Goal: Communication & Community: Answer question/provide support

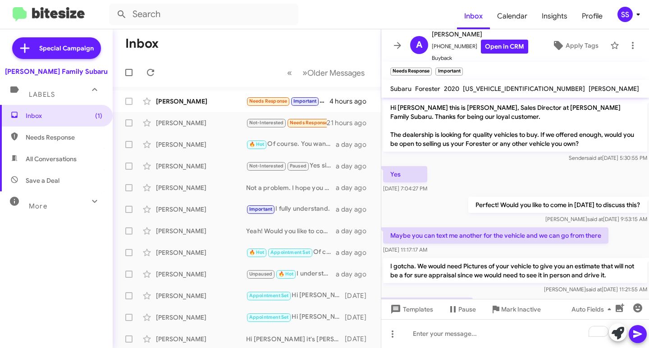
scroll to position [41, 0]
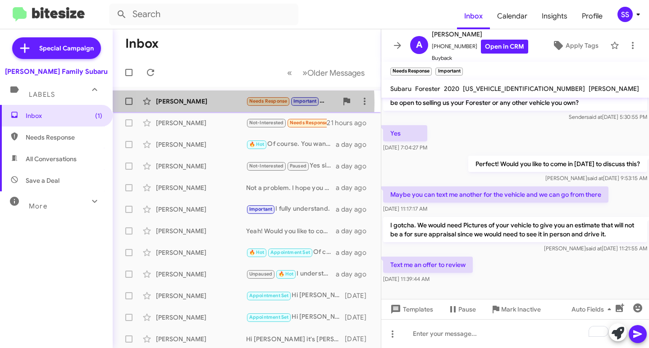
click at [198, 103] on div "[PERSON_NAME]" at bounding box center [201, 101] width 90 height 9
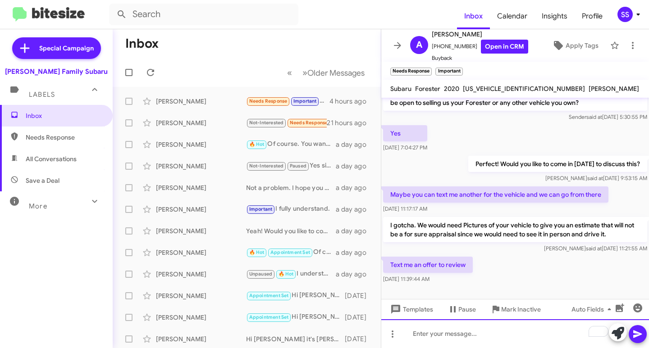
click at [450, 341] on div "To enrich screen reader interactions, please activate Accessibility in Grammarl…" at bounding box center [515, 333] width 268 height 29
click at [57, 178] on span "Save a Deal" at bounding box center [43, 180] width 34 height 9
type input "in:not-interested"
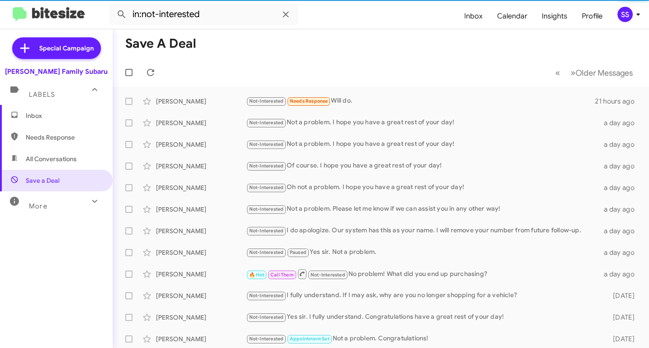
click at [62, 116] on span "Inbox" at bounding box center [64, 115] width 77 height 9
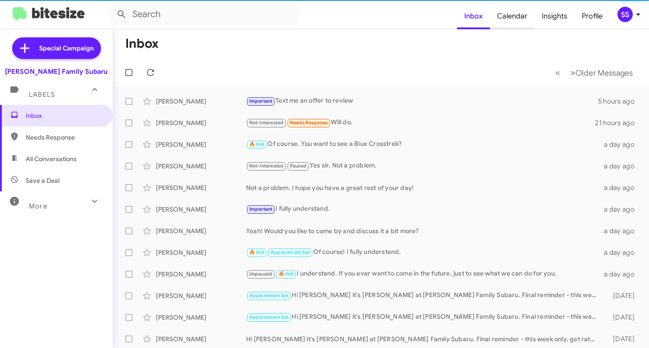
click at [518, 19] on span "Calendar" at bounding box center [512, 16] width 45 height 26
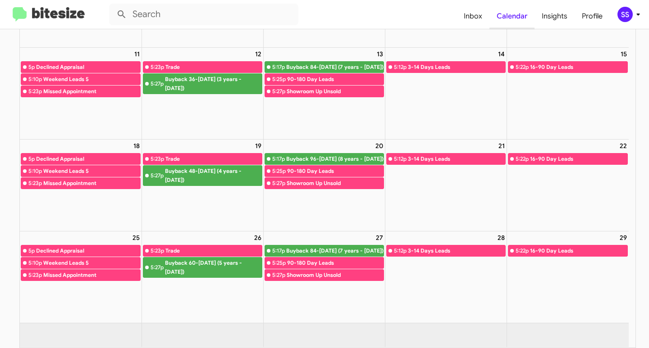
scroll to position [81, 0]
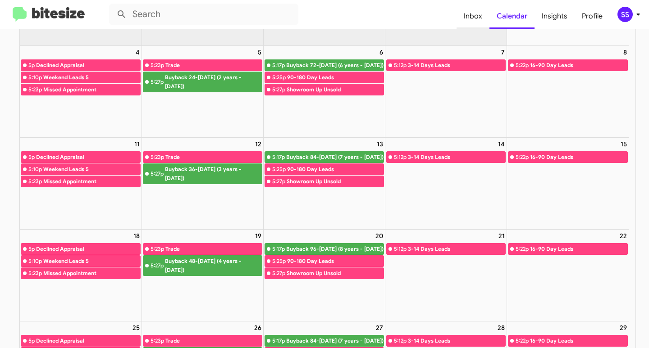
click at [464, 14] on span "Inbox" at bounding box center [472, 16] width 33 height 26
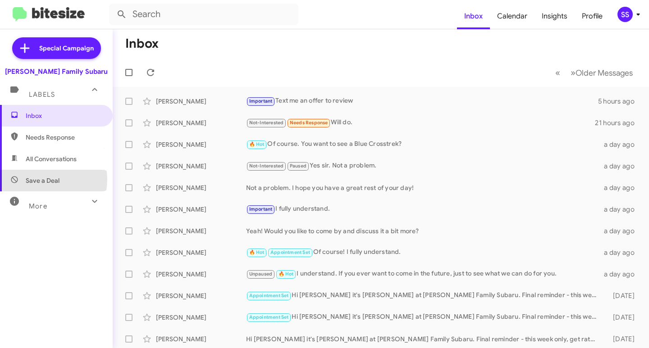
click at [41, 179] on span "Save a Deal" at bounding box center [43, 180] width 34 height 9
type input "in:not-interested"
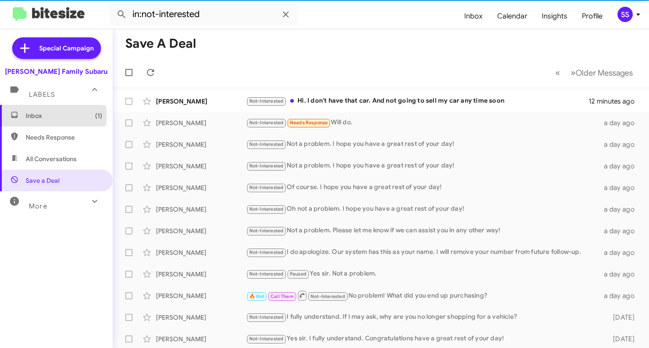
click at [48, 116] on span "Inbox (1)" at bounding box center [64, 115] width 77 height 9
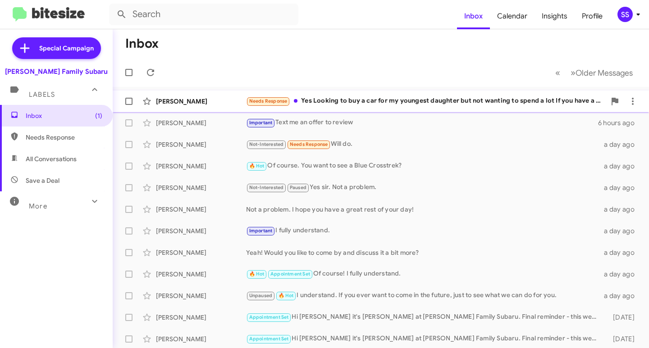
click at [400, 97] on div "Needs Response Yes Looking to buy a car for my youngest daughter but not wantin…" at bounding box center [426, 101] width 360 height 10
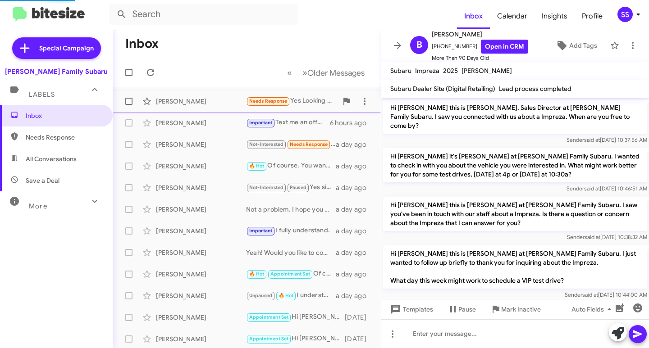
scroll to position [317, 0]
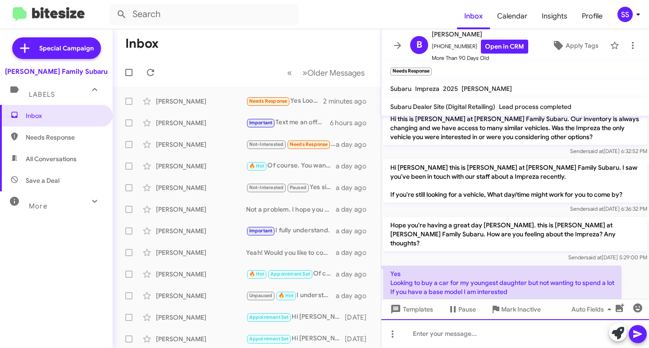
click at [441, 331] on div at bounding box center [515, 333] width 268 height 29
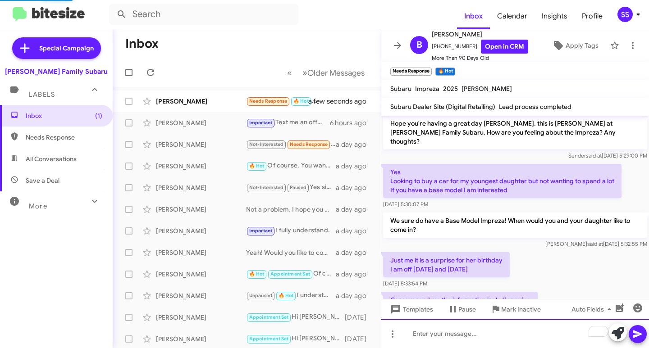
scroll to position [451, 0]
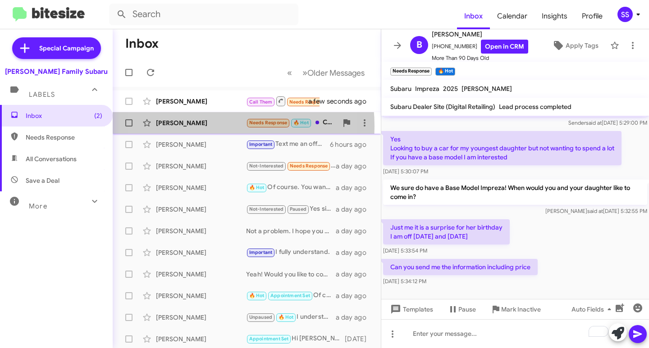
click at [194, 126] on div "[PERSON_NAME]" at bounding box center [201, 122] width 90 height 9
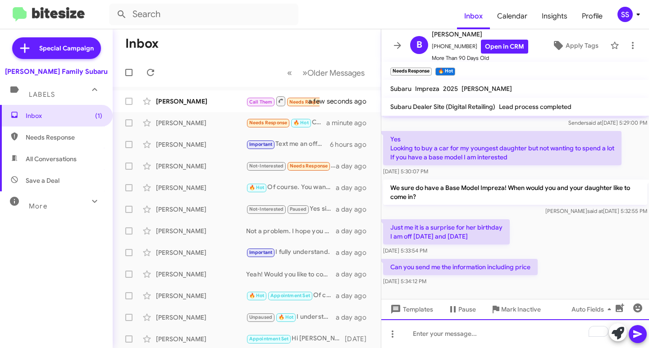
click at [450, 334] on div "To enrich screen reader interactions, please activate Accessibility in Grammarl…" at bounding box center [515, 333] width 268 height 29
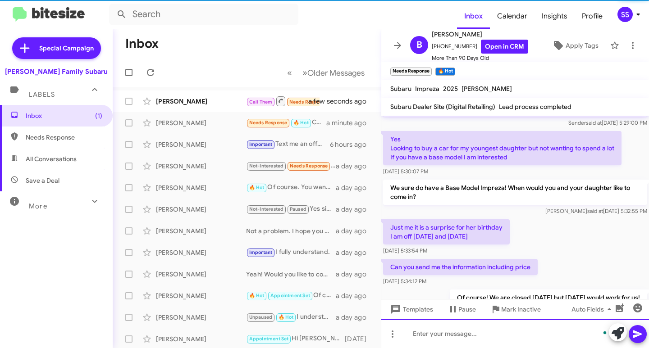
scroll to position [484, 0]
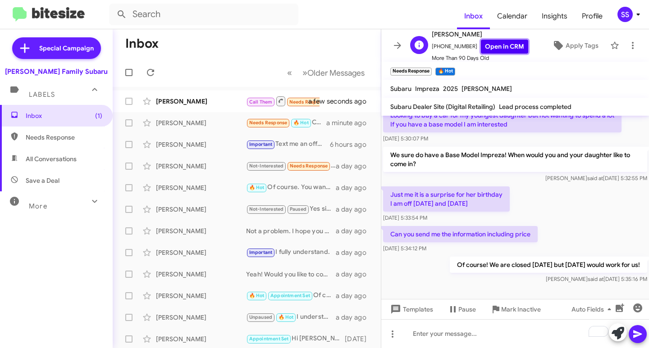
click at [498, 52] on link "Open in CRM" at bounding box center [504, 47] width 47 height 14
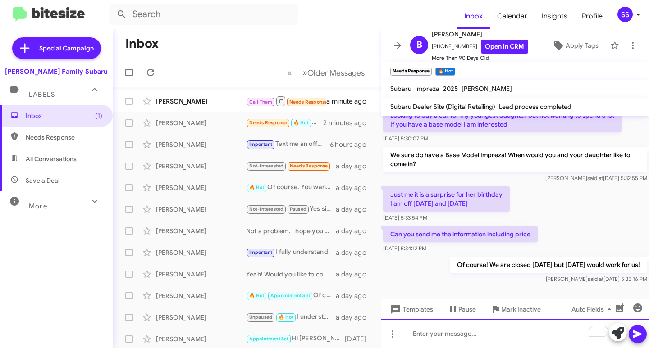
click at [448, 332] on div "To enrich screen reader interactions, please activate Accessibility in Grammarl…" at bounding box center [515, 333] width 268 height 29
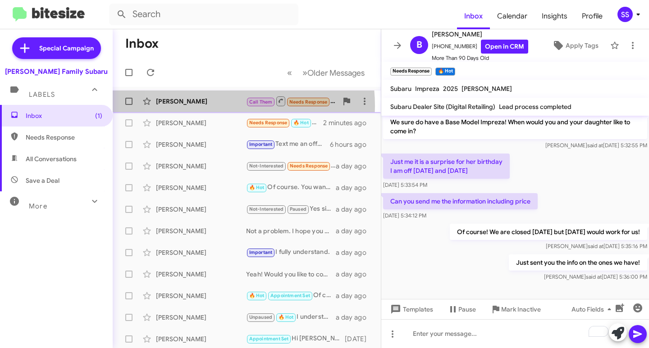
click at [202, 106] on div "[PERSON_NAME] Call Them Needs Response Inbound Call a minute ago" at bounding box center [247, 101] width 254 height 18
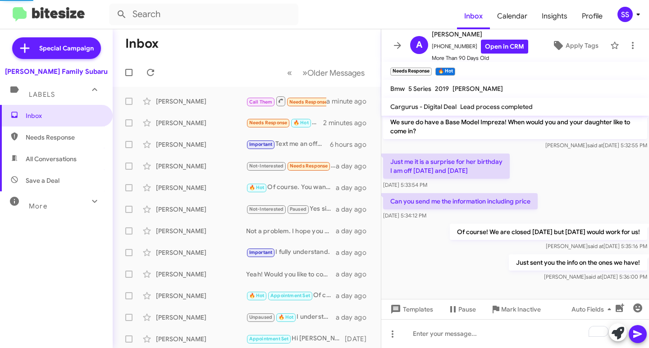
scroll to position [90, 0]
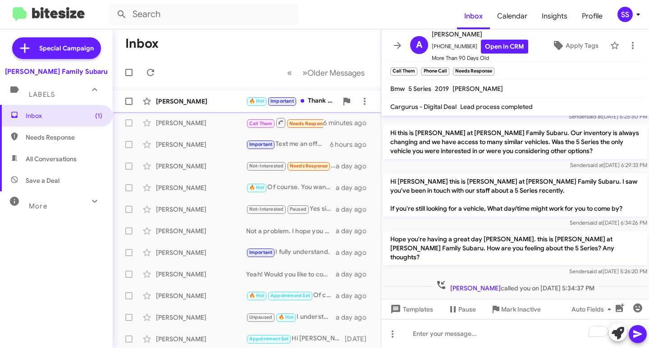
click at [203, 104] on div "[PERSON_NAME]" at bounding box center [201, 101] width 90 height 9
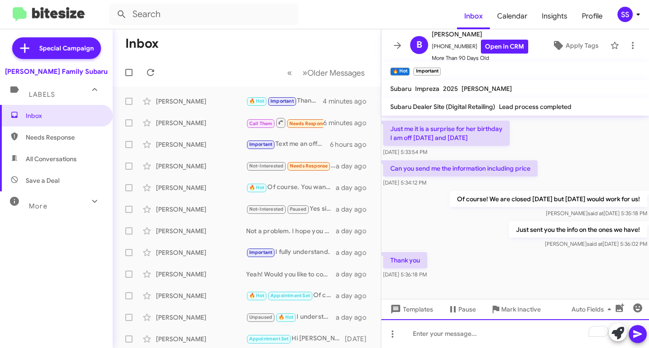
click at [433, 338] on div "To enrich screen reader interactions, please activate Accessibility in Grammarl…" at bounding box center [515, 333] width 268 height 29
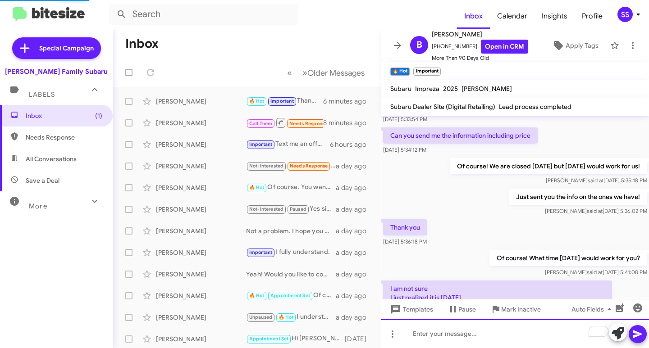
scroll to position [661, 0]
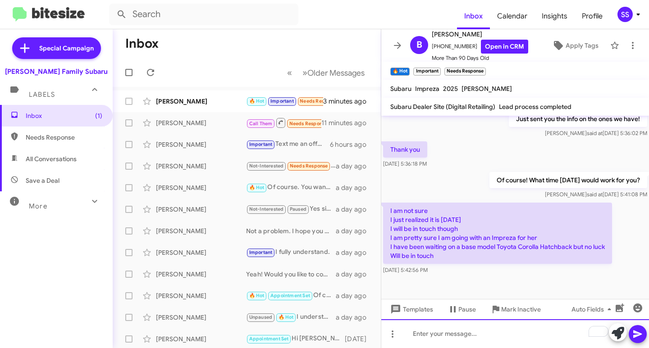
click at [448, 338] on div "To enrich screen reader interactions, please activate Accessibility in Grammarl…" at bounding box center [515, 333] width 268 height 29
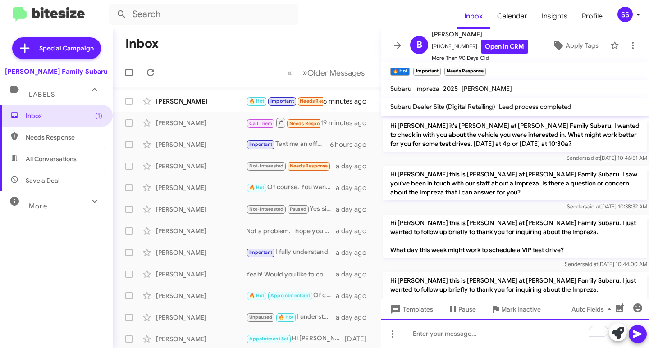
scroll to position [736, 0]
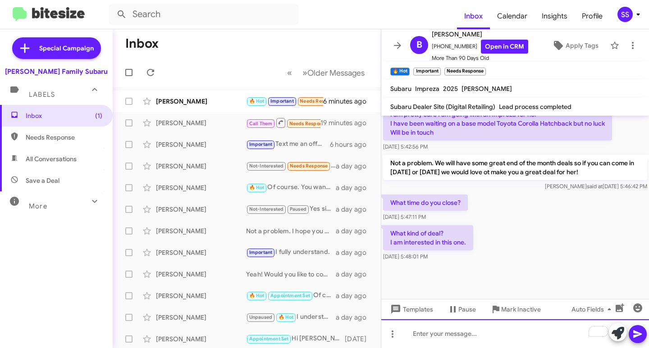
click at [458, 335] on div "To enrich screen reader interactions, please activate Accessibility in Grammarl…" at bounding box center [515, 333] width 268 height 29
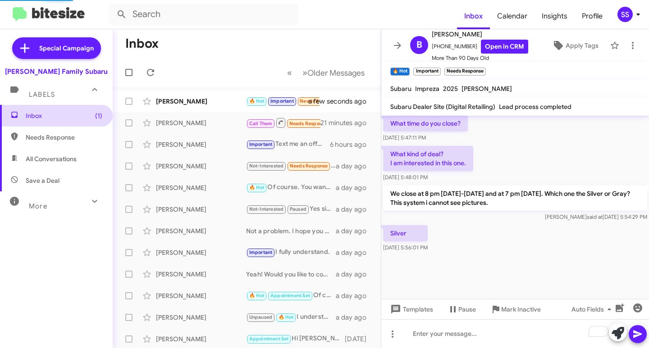
scroll to position [709, 0]
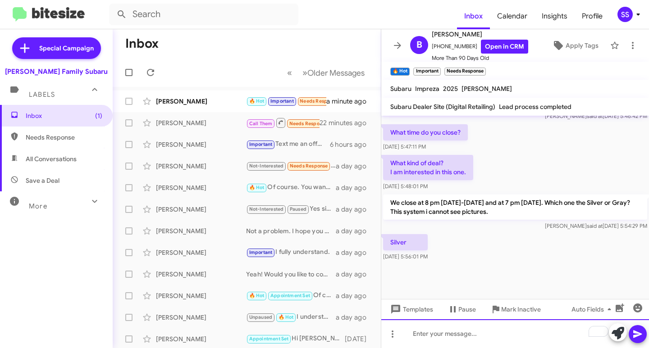
click at [427, 334] on div "To enrich screen reader interactions, please activate Accessibility in Grammarl…" at bounding box center [515, 333] width 268 height 29
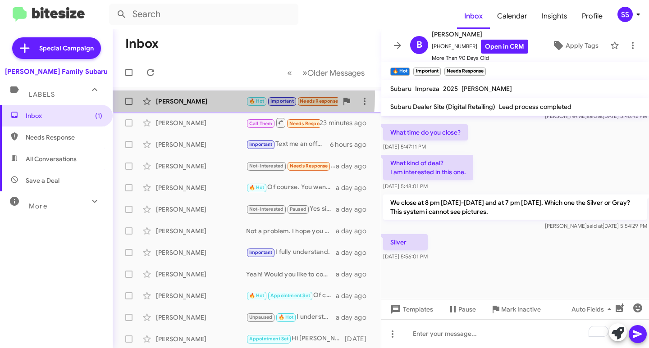
click at [170, 95] on div "[PERSON_NAME] 🔥 Hot Important Needs Response Silver 2 minutes ago" at bounding box center [247, 101] width 254 height 18
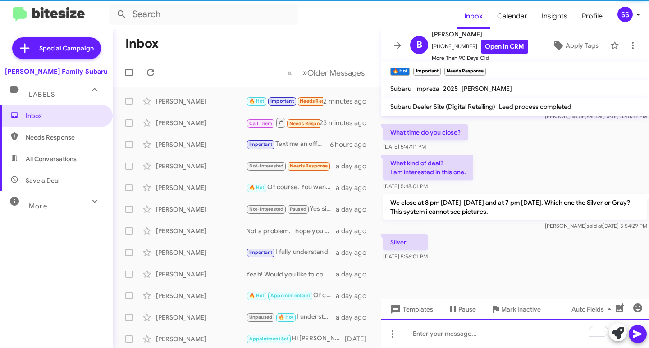
click at [463, 332] on div "To enrich screen reader interactions, please activate Accessibility in Grammarl…" at bounding box center [515, 333] width 268 height 29
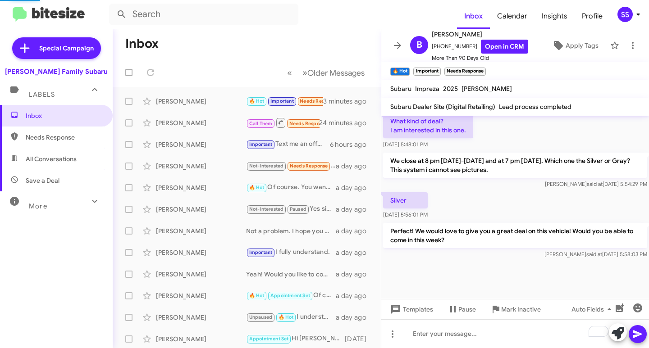
scroll to position [673, 0]
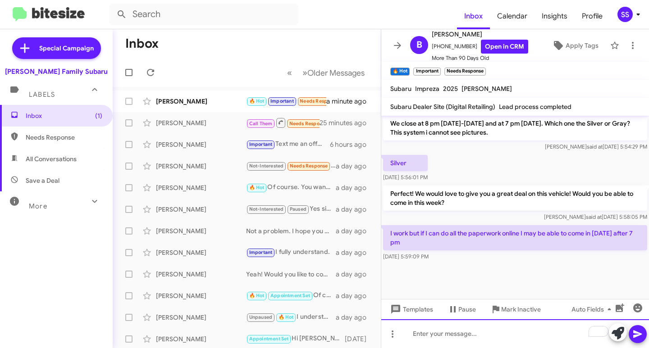
click at [468, 334] on div "To enrich screen reader interactions, please activate Accessibility in Grammarl…" at bounding box center [515, 333] width 268 height 29
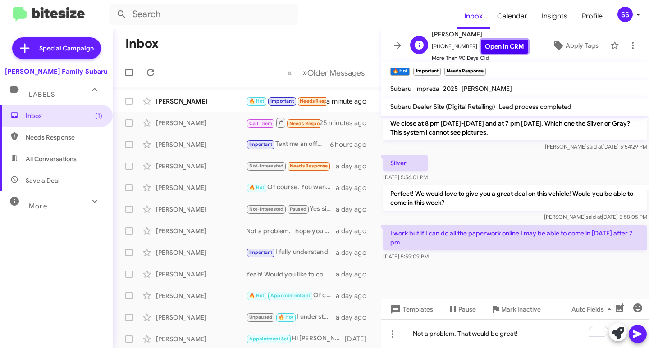
click at [501, 46] on link "Open in CRM" at bounding box center [504, 47] width 47 height 14
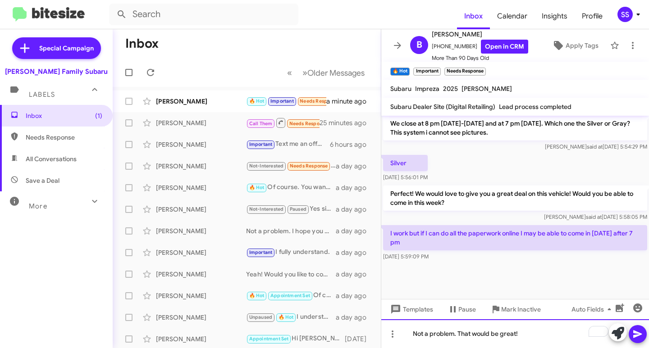
click at [523, 332] on div "Not a problem. That would be great!" at bounding box center [515, 333] width 268 height 29
click at [540, 331] on div "Not a problem. That would be great!" at bounding box center [515, 333] width 268 height 29
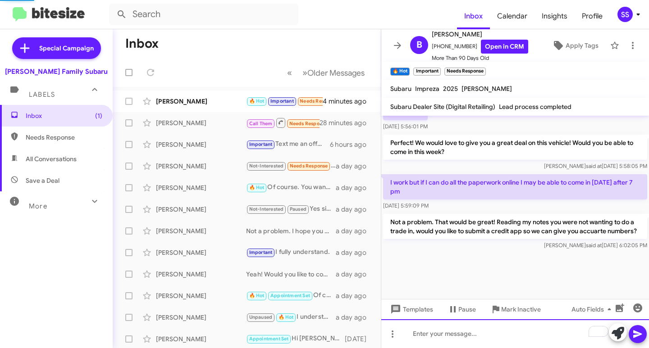
scroll to position [655, 0]
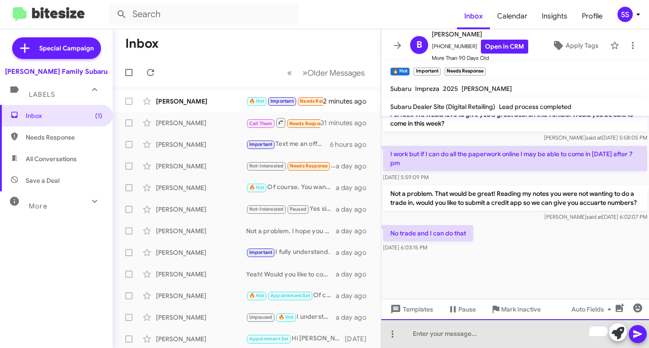
click at [432, 338] on div "To enrich screen reader interactions, please activate Accessibility in Grammarl…" at bounding box center [515, 333] width 268 height 29
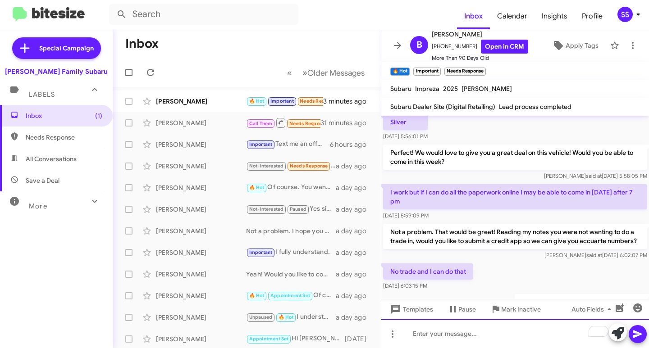
scroll to position [1188, 0]
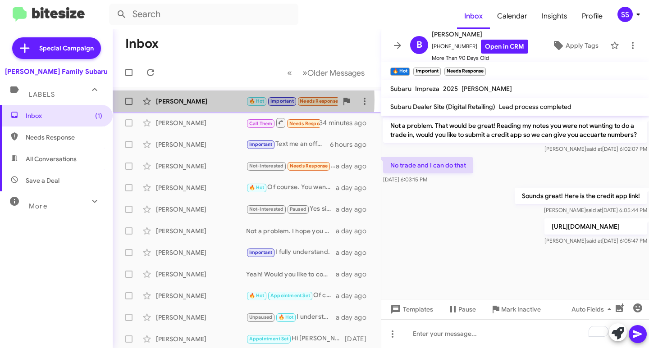
click at [203, 100] on div "[PERSON_NAME]" at bounding box center [201, 101] width 90 height 9
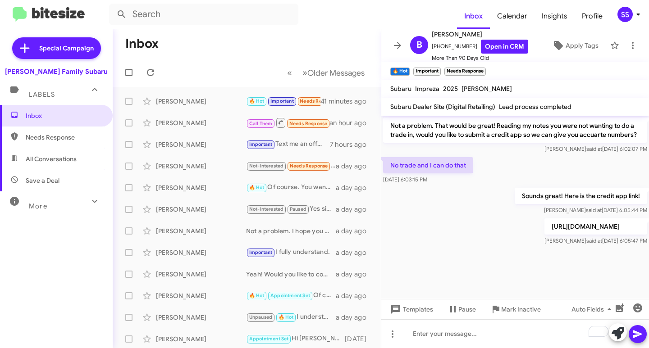
click at [41, 173] on span "Save a Deal" at bounding box center [56, 181] width 113 height 22
type input "in:not-interested"
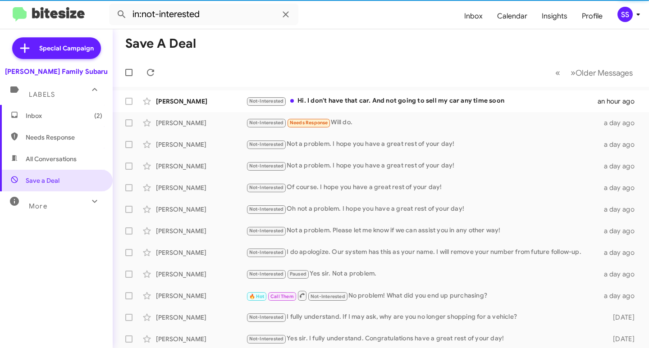
click at [72, 112] on span "Inbox (2)" at bounding box center [64, 115] width 77 height 9
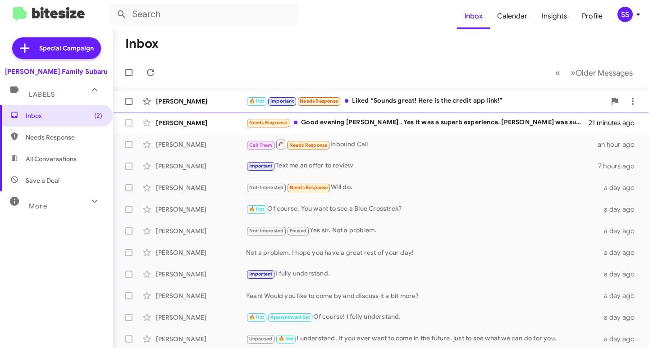
click at [237, 94] on div "[PERSON_NAME] 🔥 Hot Important Needs Response Liked “Sounds great! Here is the c…" at bounding box center [381, 101] width 522 height 18
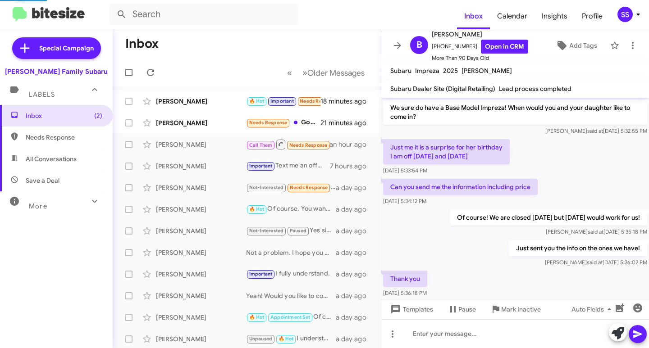
scroll to position [583, 0]
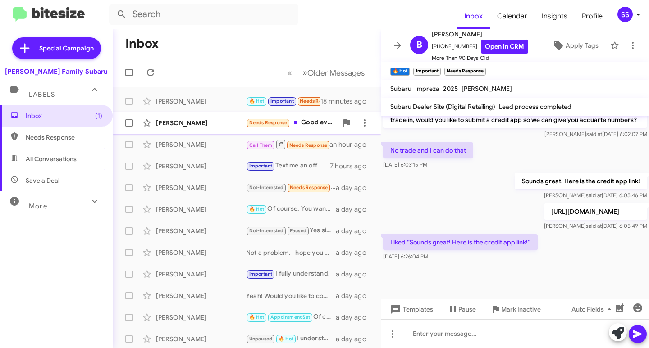
click at [211, 123] on div "[PERSON_NAME]" at bounding box center [201, 122] width 90 height 9
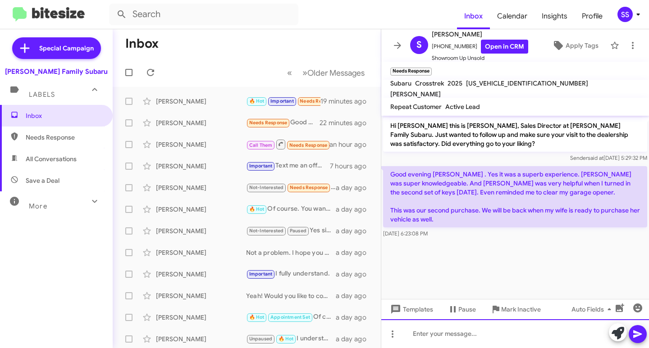
click at [469, 334] on div at bounding box center [515, 333] width 268 height 29
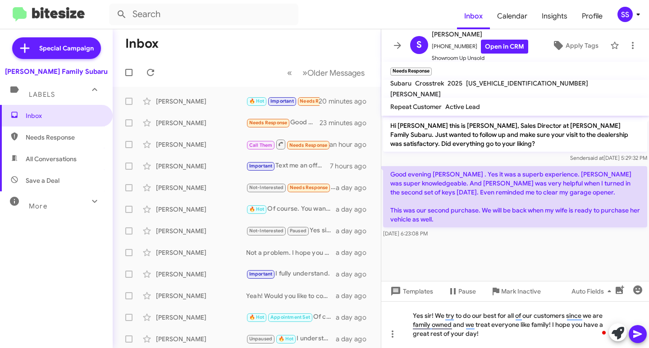
click at [639, 336] on icon at bounding box center [637, 334] width 11 height 11
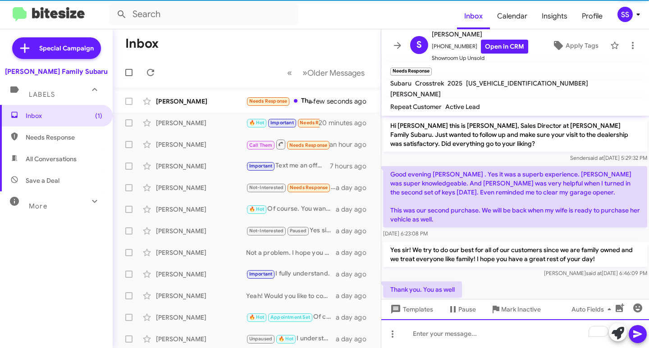
scroll to position [20, 0]
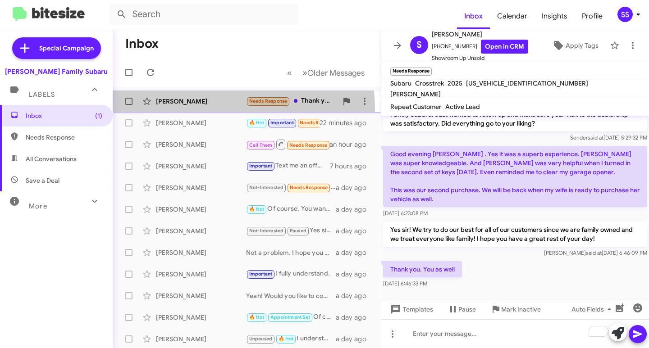
click at [202, 109] on div "[PERSON_NAME] Needs Response Thank you. You as well a minute ago" at bounding box center [247, 101] width 254 height 18
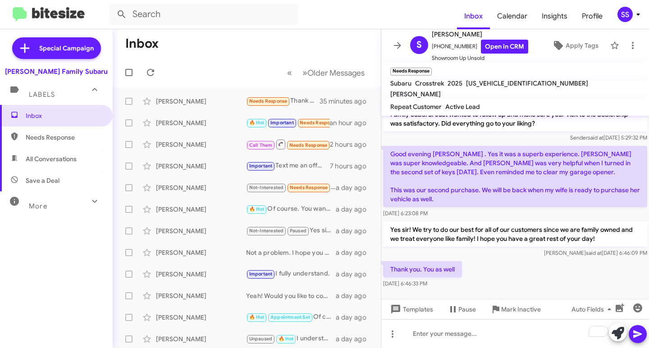
click at [73, 181] on span "Save a Deal" at bounding box center [56, 181] width 113 height 22
type input "in:not-interested"
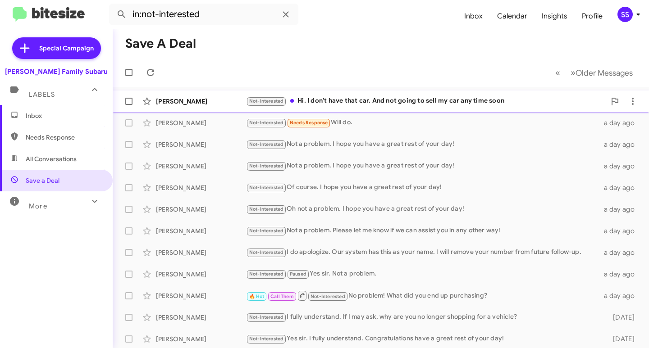
click at [389, 103] on div "Not-Interested Hi. I don't have that car. And not going to sell my car any time…" at bounding box center [426, 101] width 360 height 10
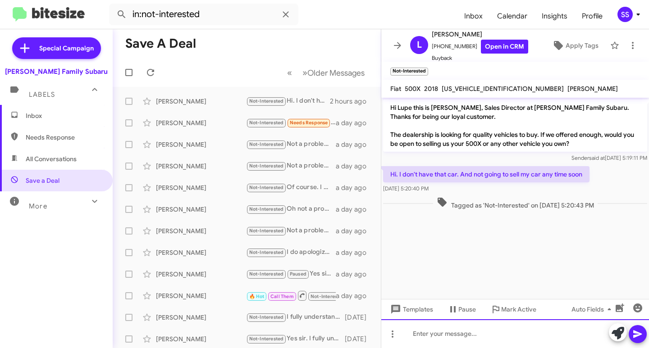
click at [443, 332] on div at bounding box center [515, 333] width 268 height 29
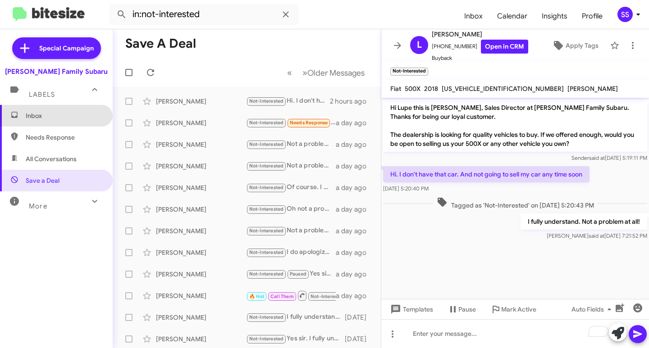
click at [73, 111] on span "Inbox" at bounding box center [56, 116] width 113 height 22
